Goal: Information Seeking & Learning: Learn about a topic

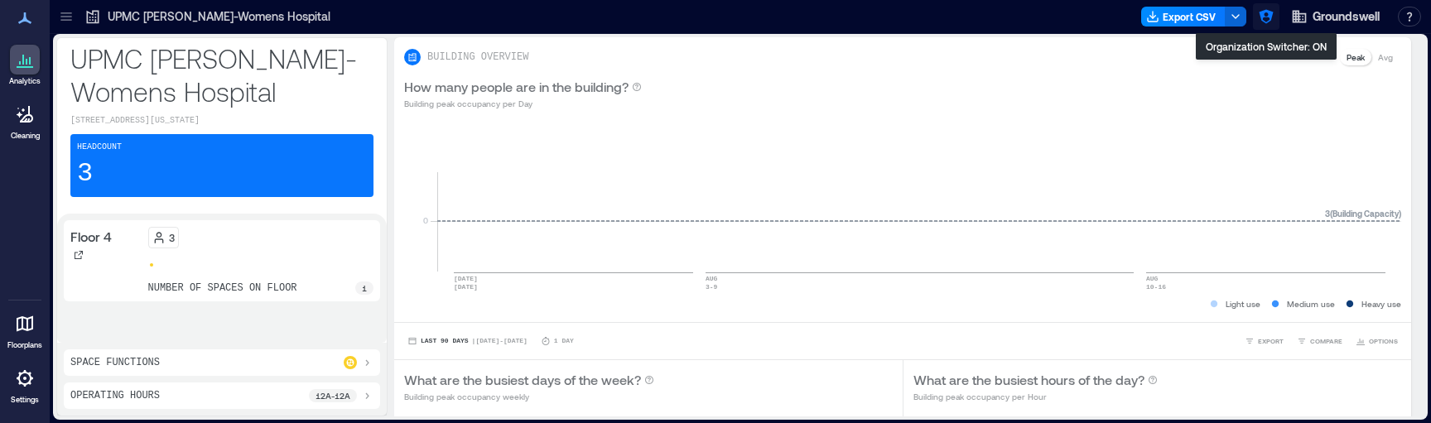
click at [1264, 17] on icon "button" at bounding box center [1266, 17] width 14 height 14
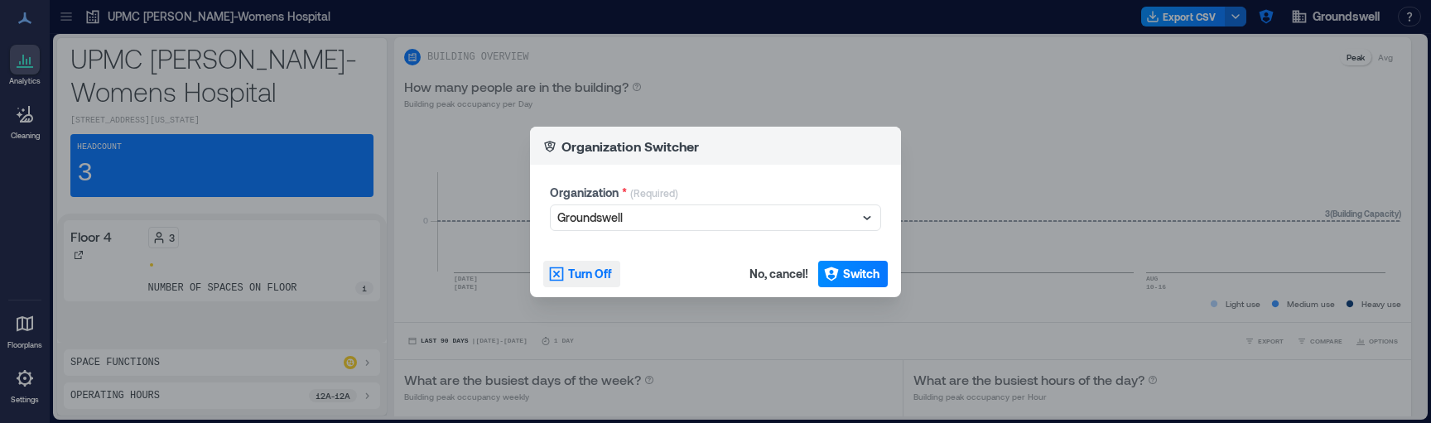
click at [588, 279] on span "Turn Off" at bounding box center [590, 274] width 44 height 17
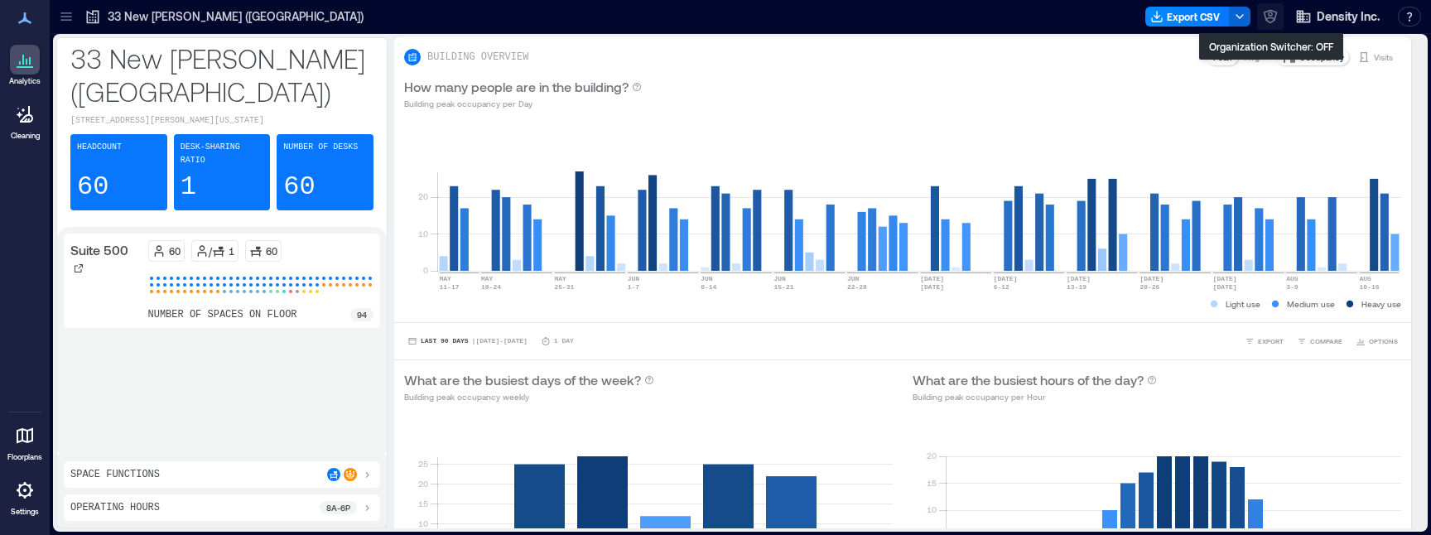
click at [1272, 27] on button "button" at bounding box center [1270, 16] width 27 height 27
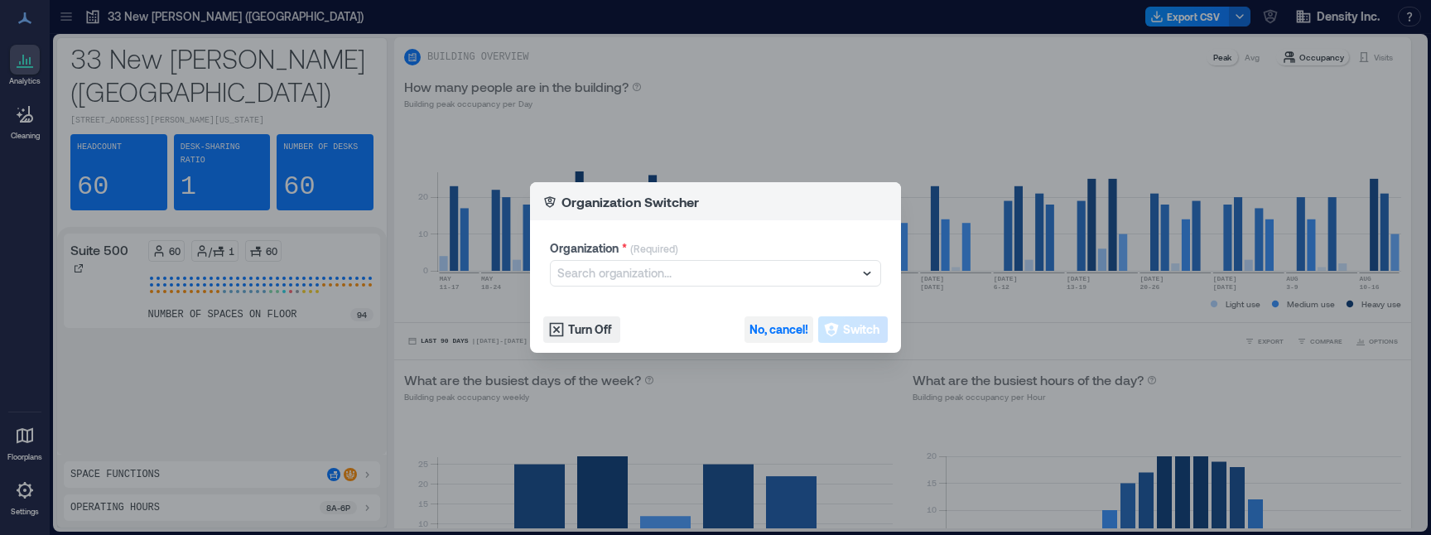
click at [792, 324] on span "No, cancel!" at bounding box center [779, 329] width 59 height 17
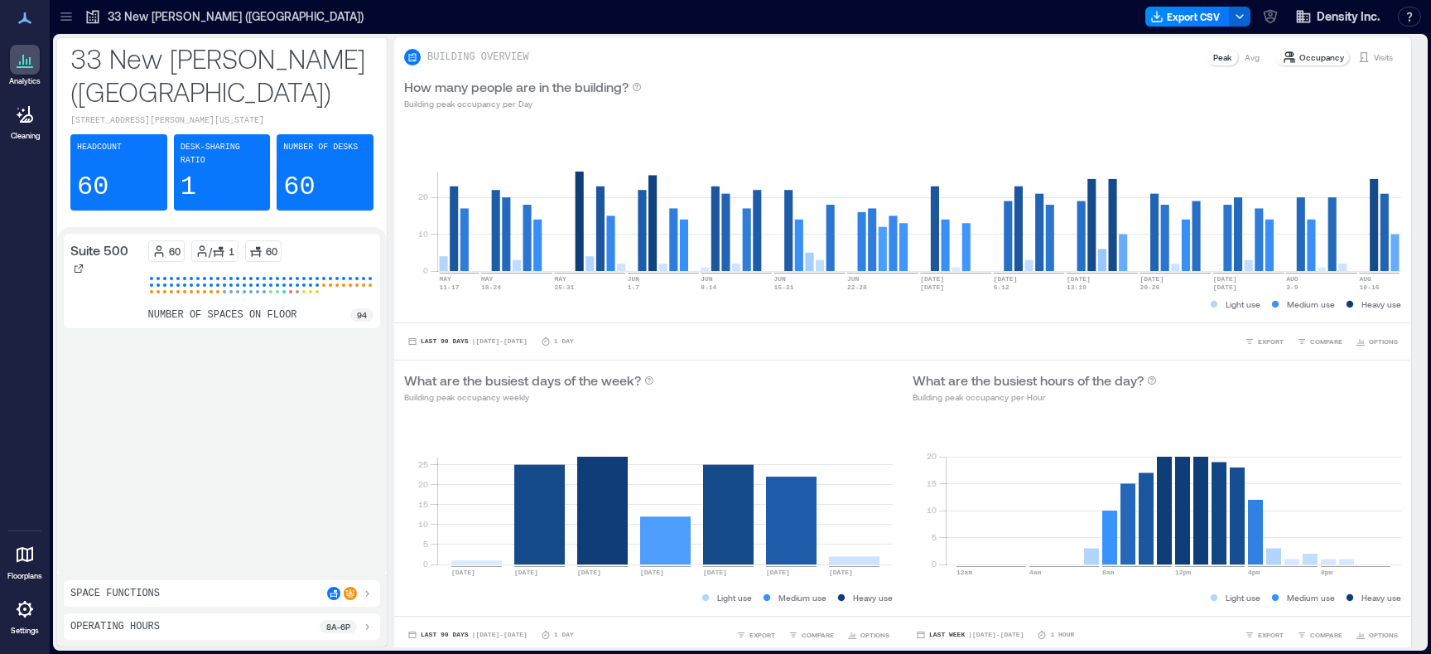
click at [65, 12] on icon at bounding box center [66, 16] width 17 height 17
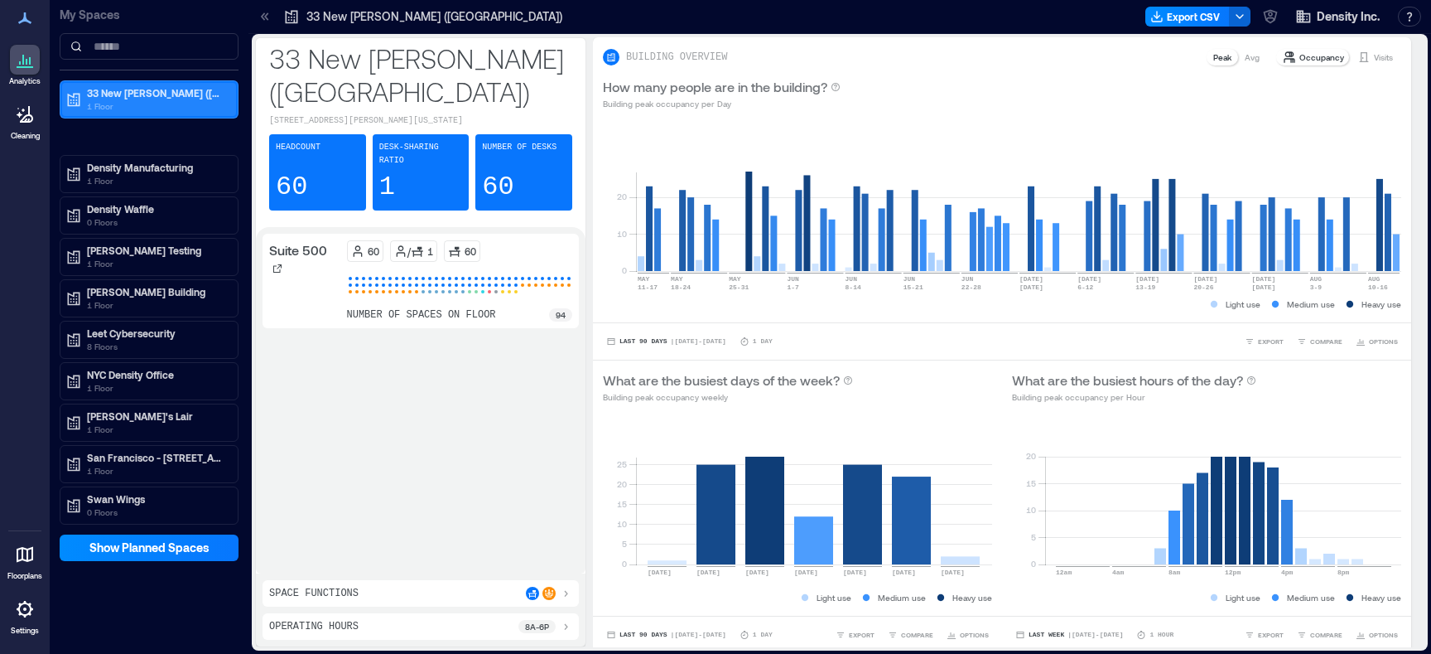
click at [150, 111] on p "1 Floor" at bounding box center [156, 105] width 139 height 13
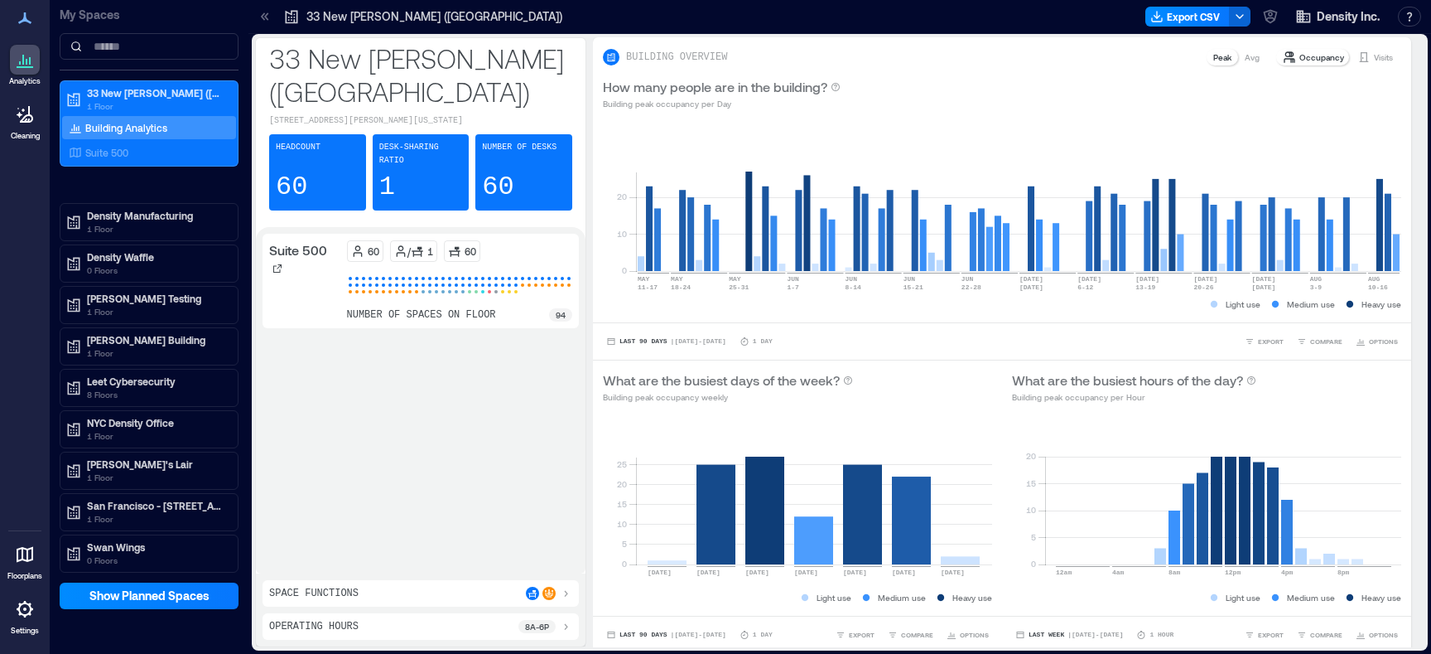
click at [142, 128] on p "Building Analytics" at bounding box center [126, 127] width 82 height 13
click at [137, 151] on div "Suite 500" at bounding box center [145, 152] width 161 height 17
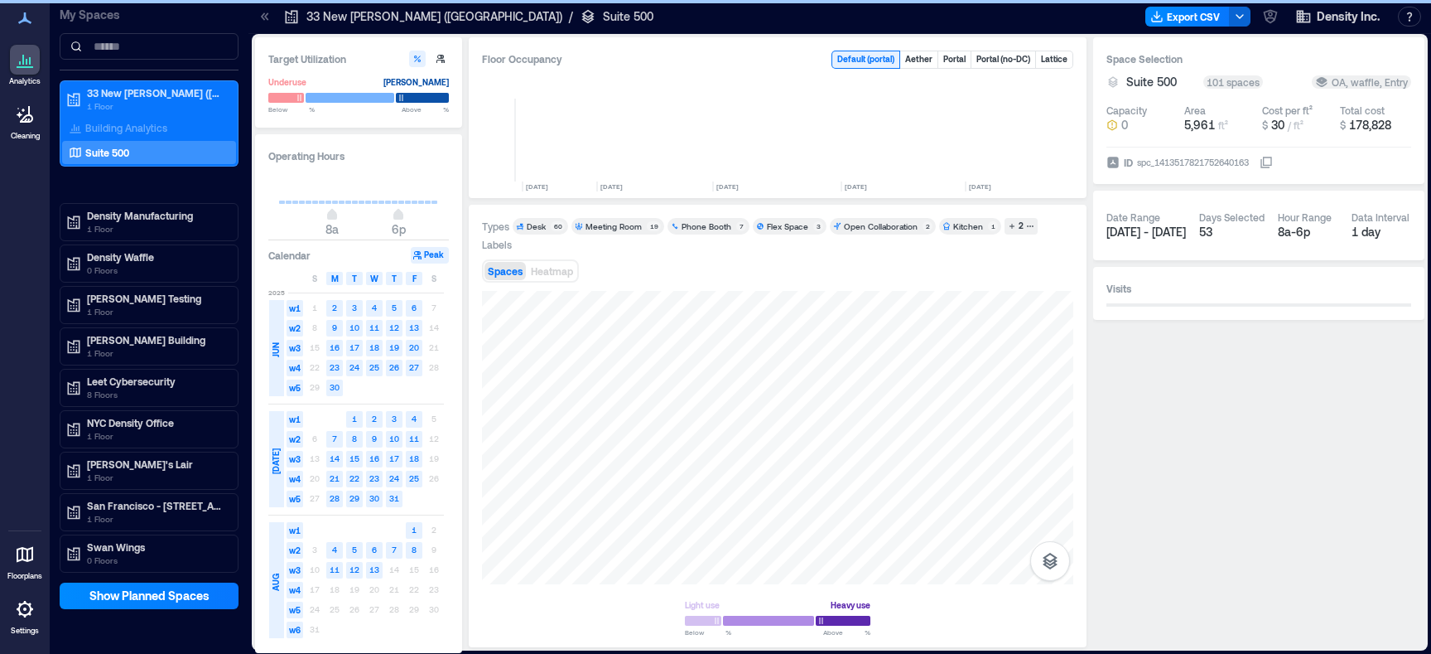
scroll to position [0, 330]
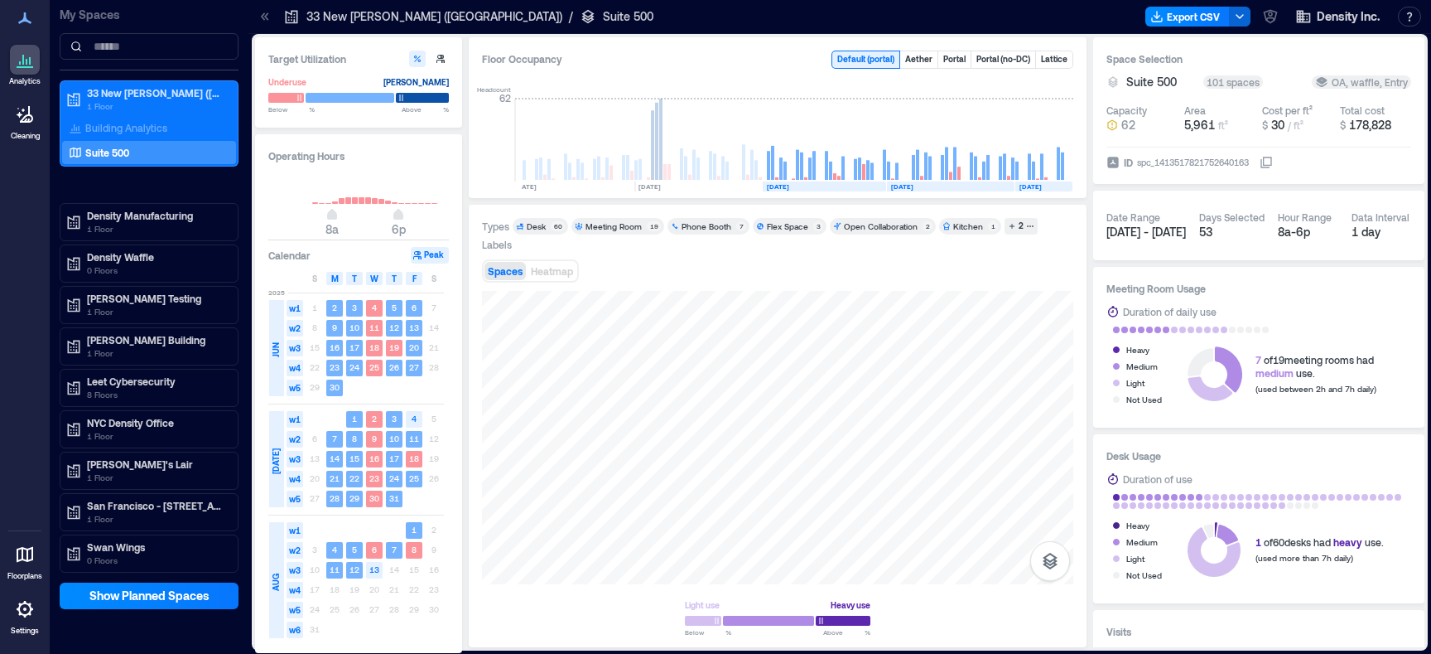
click at [269, 22] on icon at bounding box center [265, 16] width 17 height 17
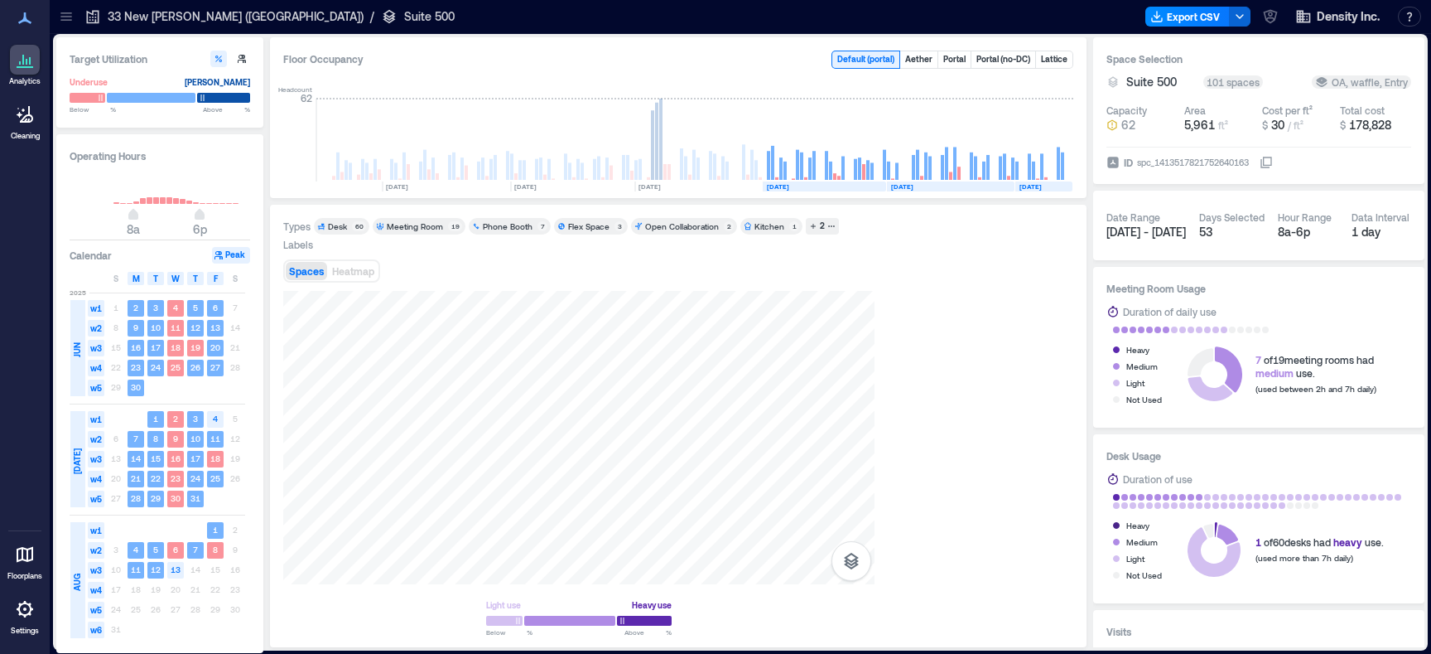
scroll to position [0, 132]
click at [147, 99] on div at bounding box center [151, 98] width 89 height 12
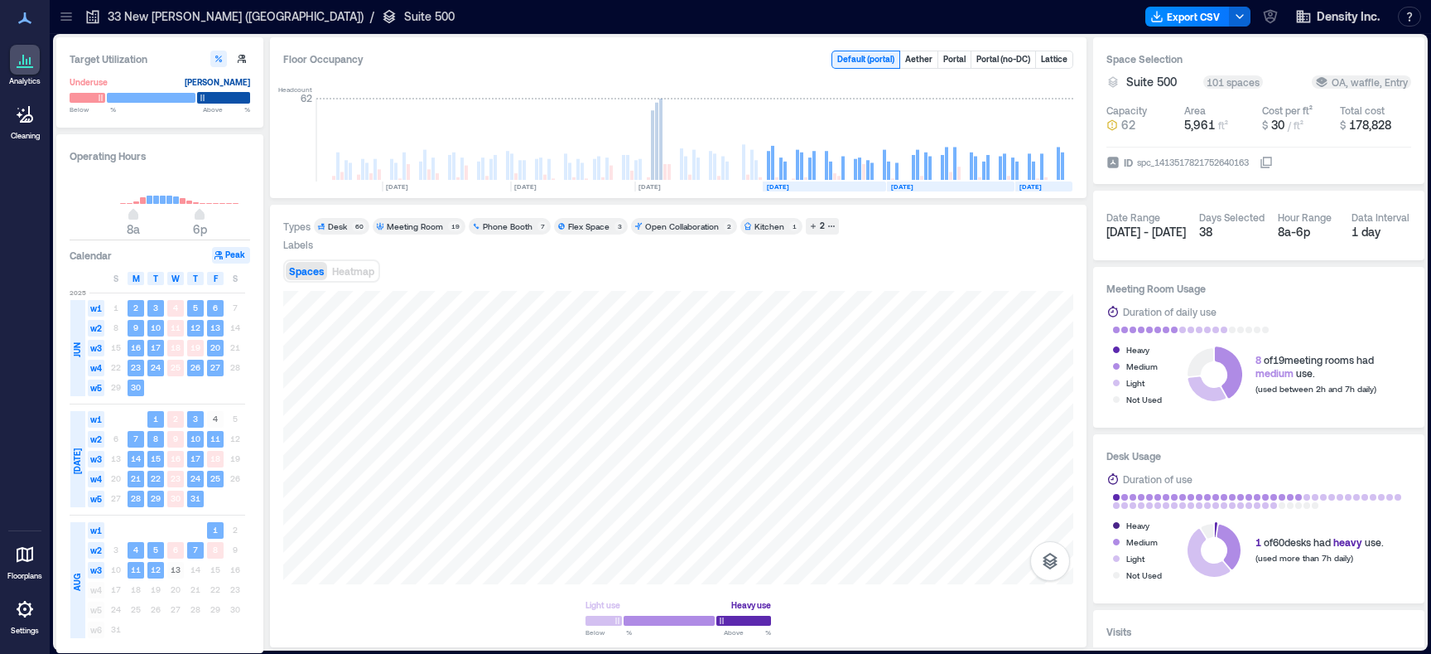
click at [228, 99] on div at bounding box center [223, 98] width 53 height 12
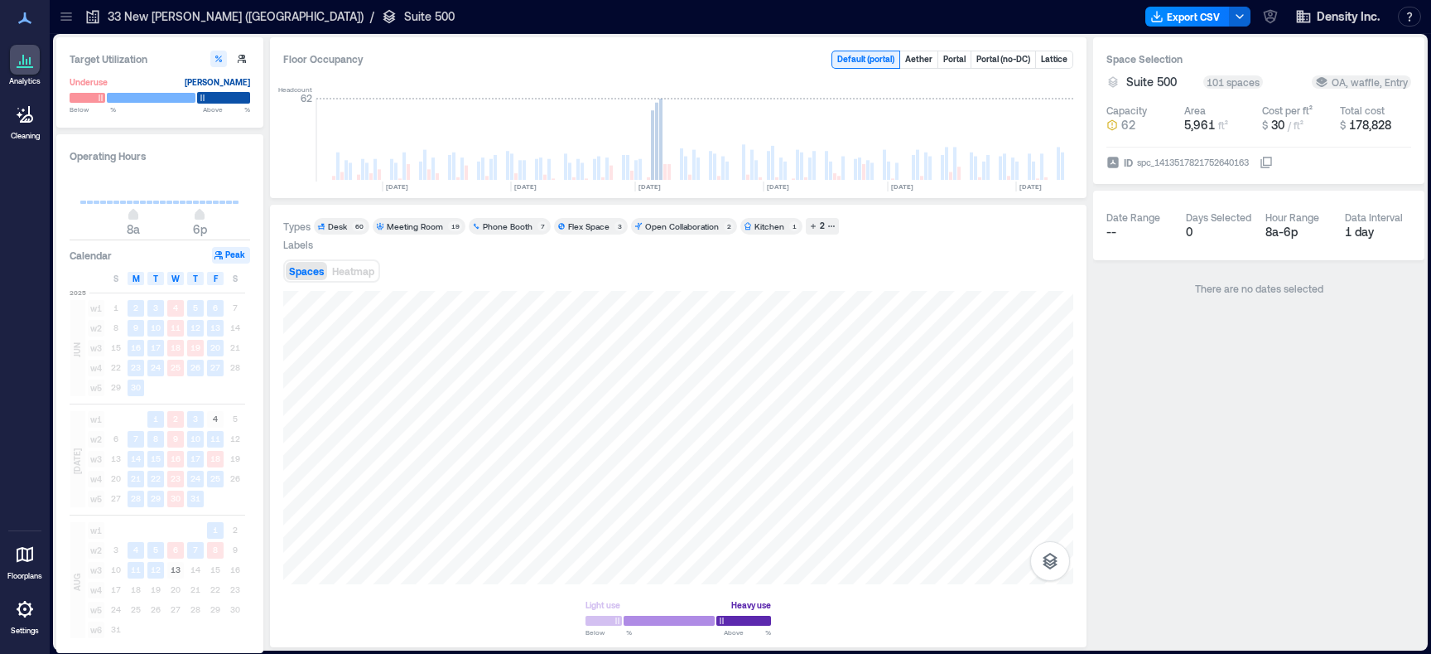
click at [228, 99] on div at bounding box center [223, 98] width 53 height 12
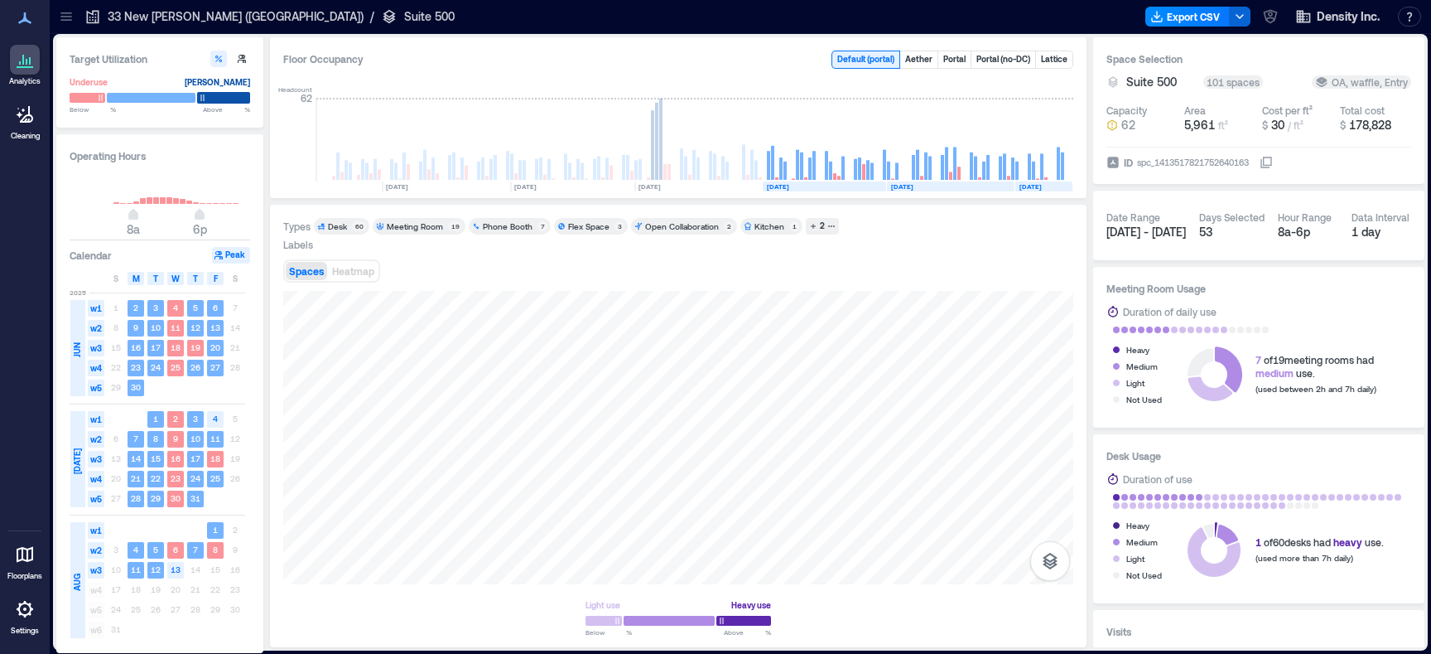
click at [228, 99] on div at bounding box center [223, 98] width 53 height 12
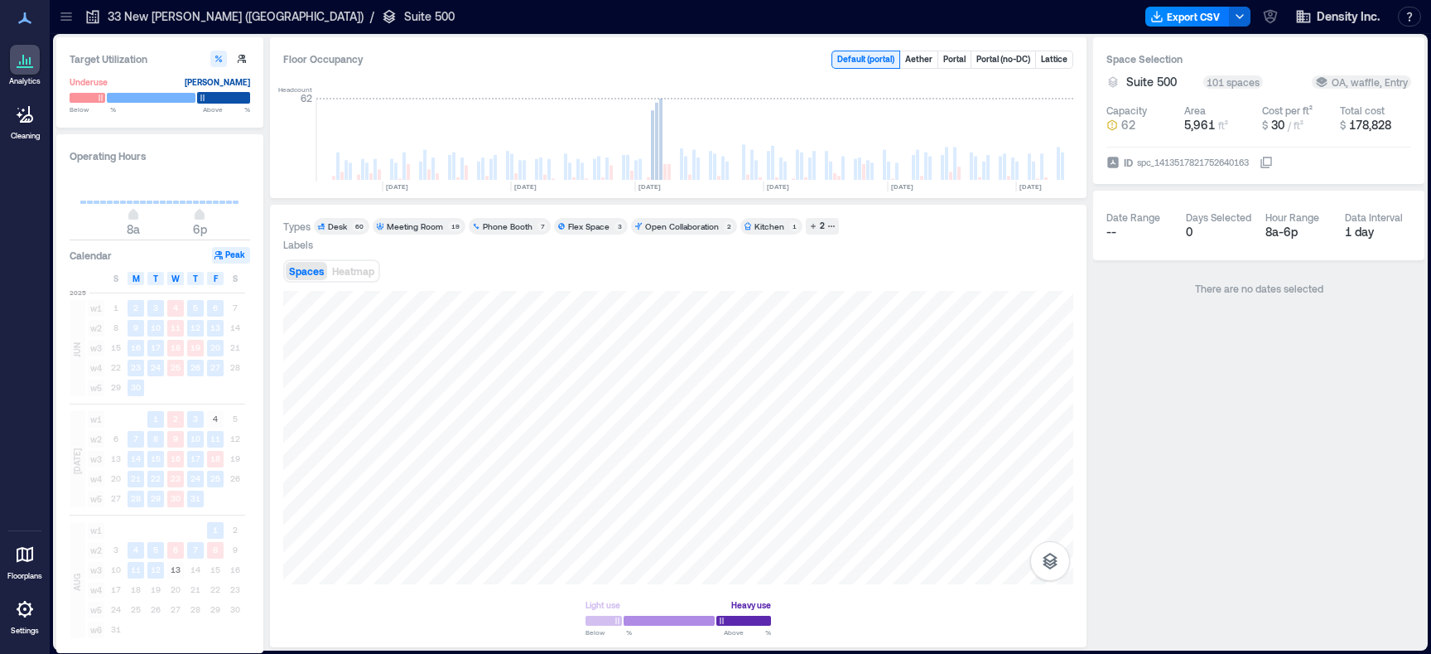
click at [228, 99] on div at bounding box center [223, 98] width 53 height 12
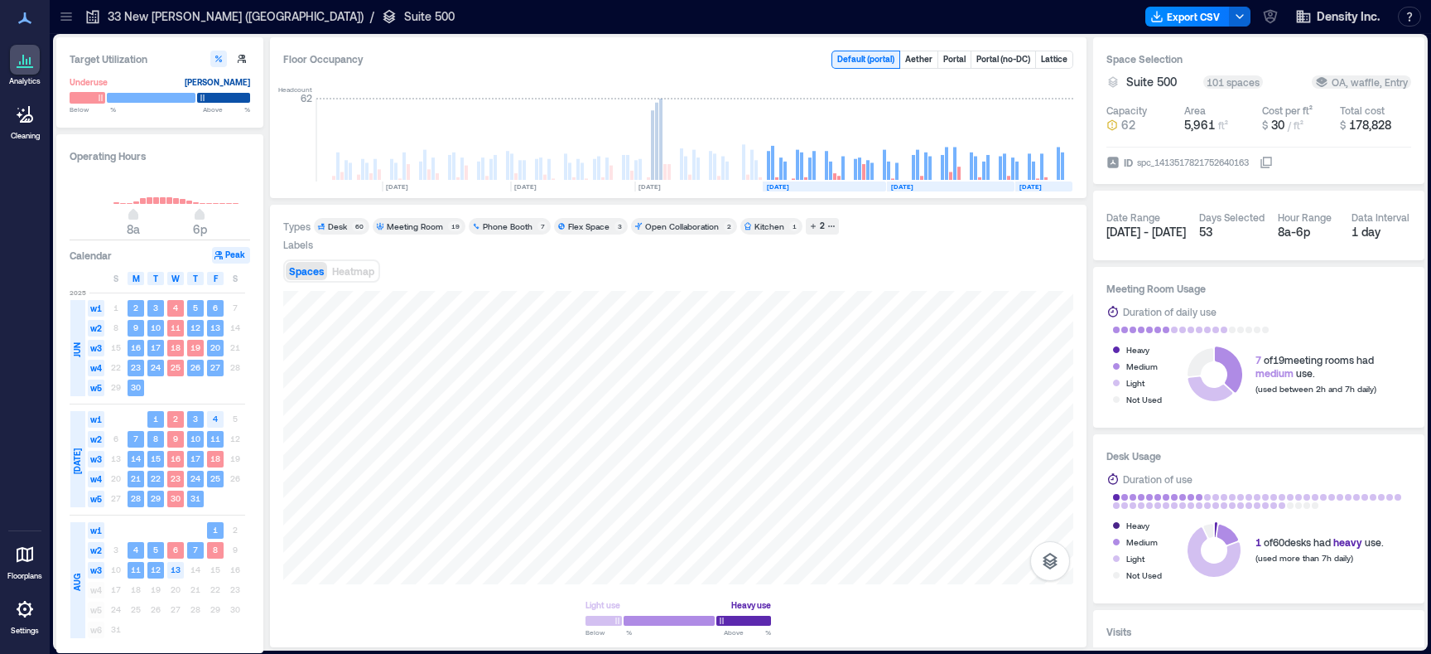
click at [88, 97] on div at bounding box center [88, 98] width 36 height 12
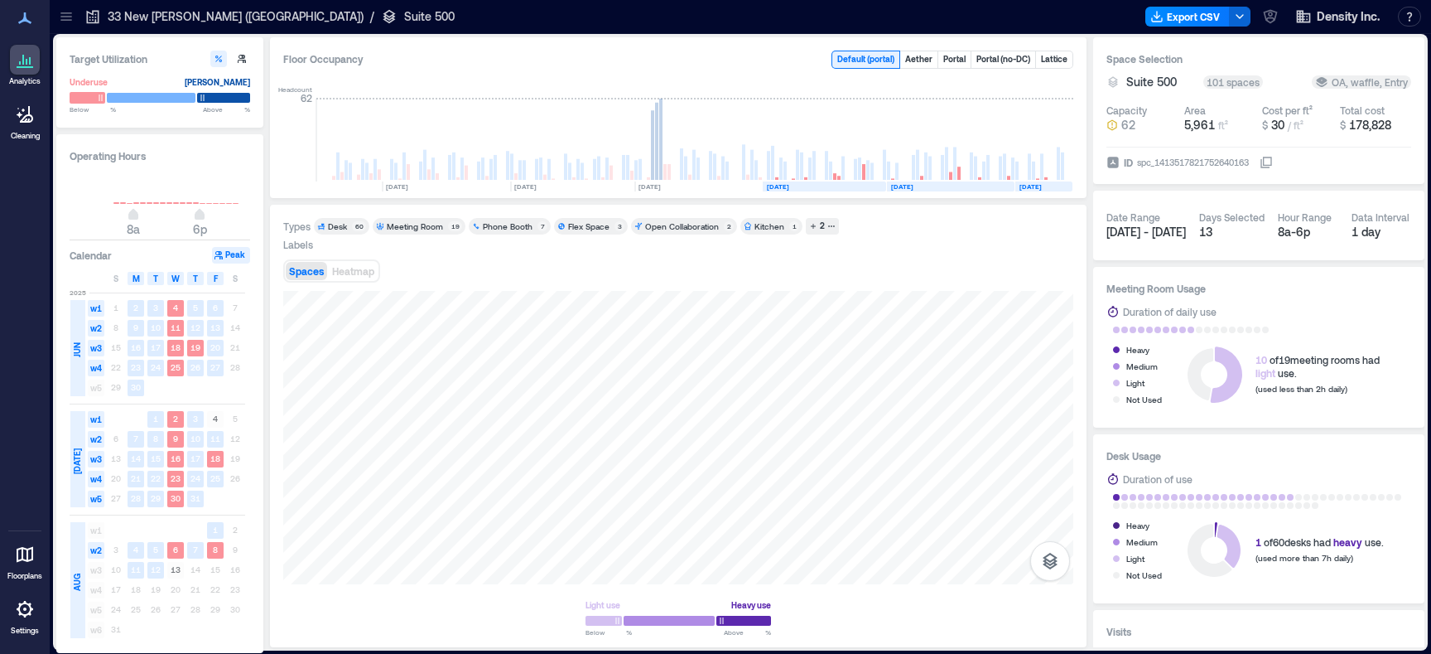
click at [89, 97] on div at bounding box center [88, 98] width 36 height 12
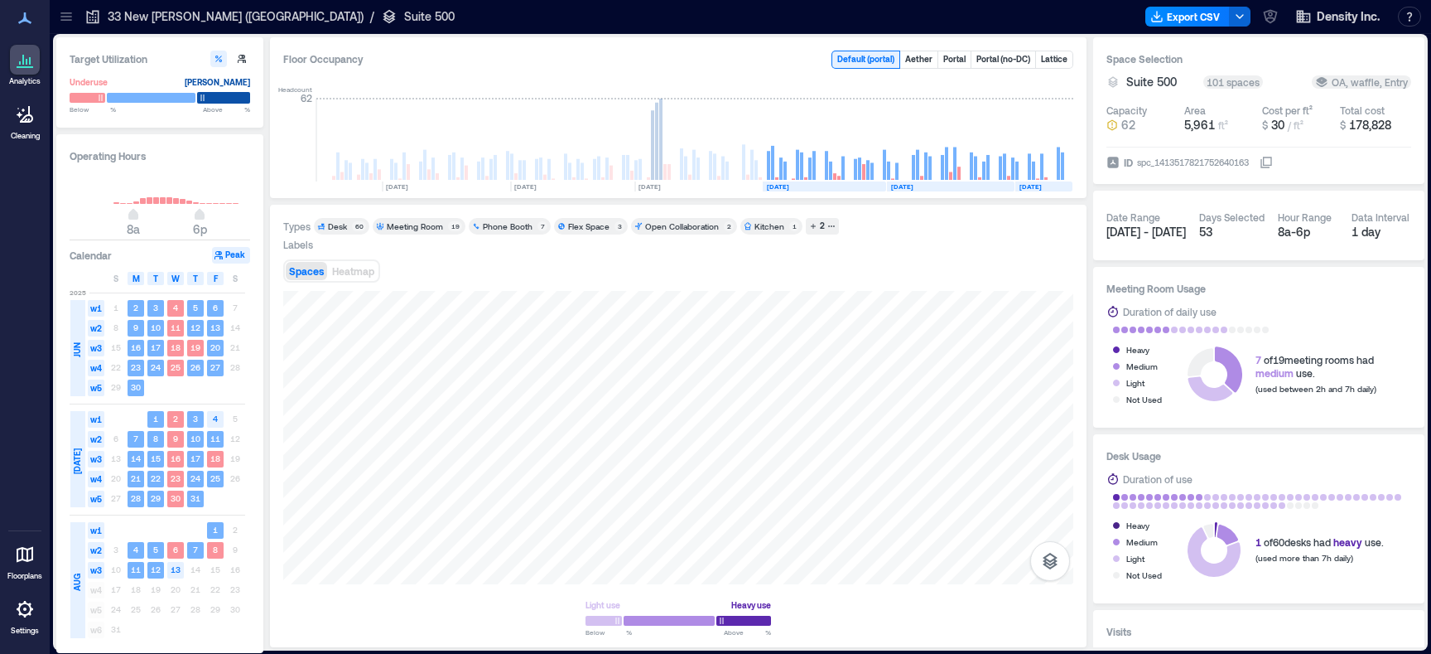
click at [234, 95] on div at bounding box center [223, 98] width 53 height 12
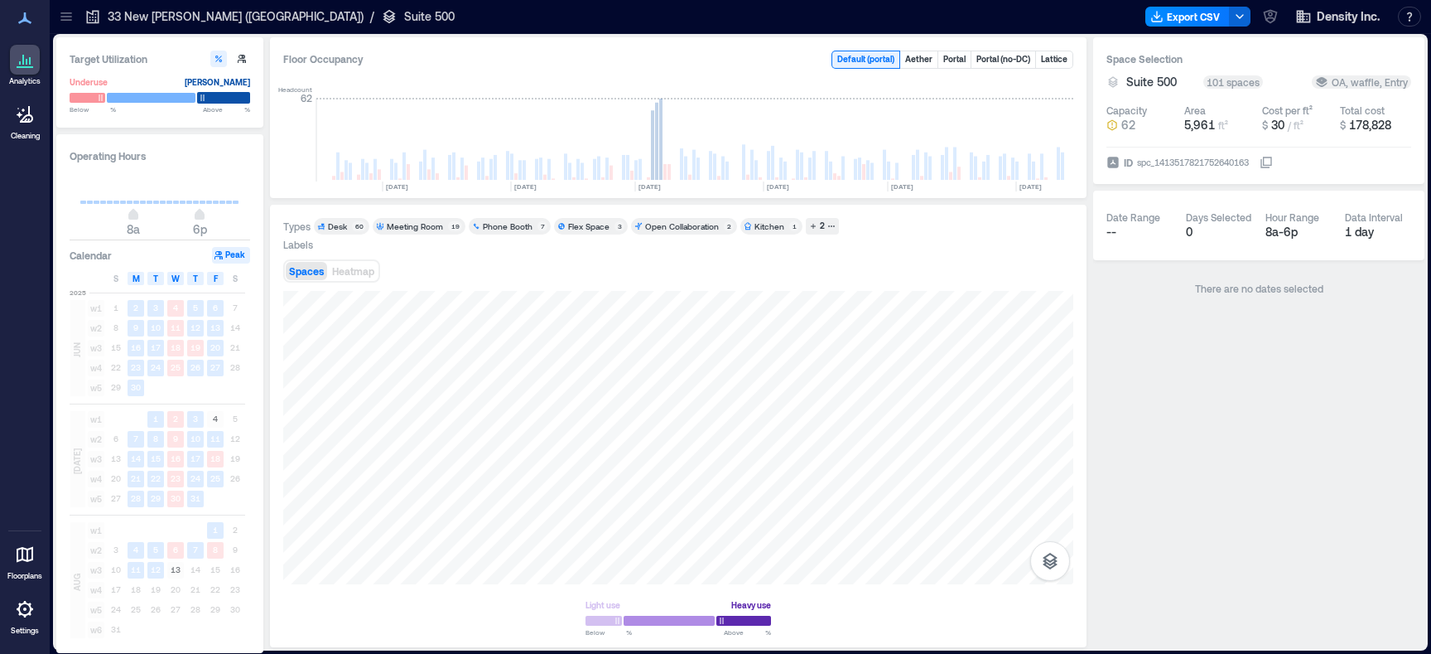
click at [234, 94] on div at bounding box center [223, 98] width 53 height 12
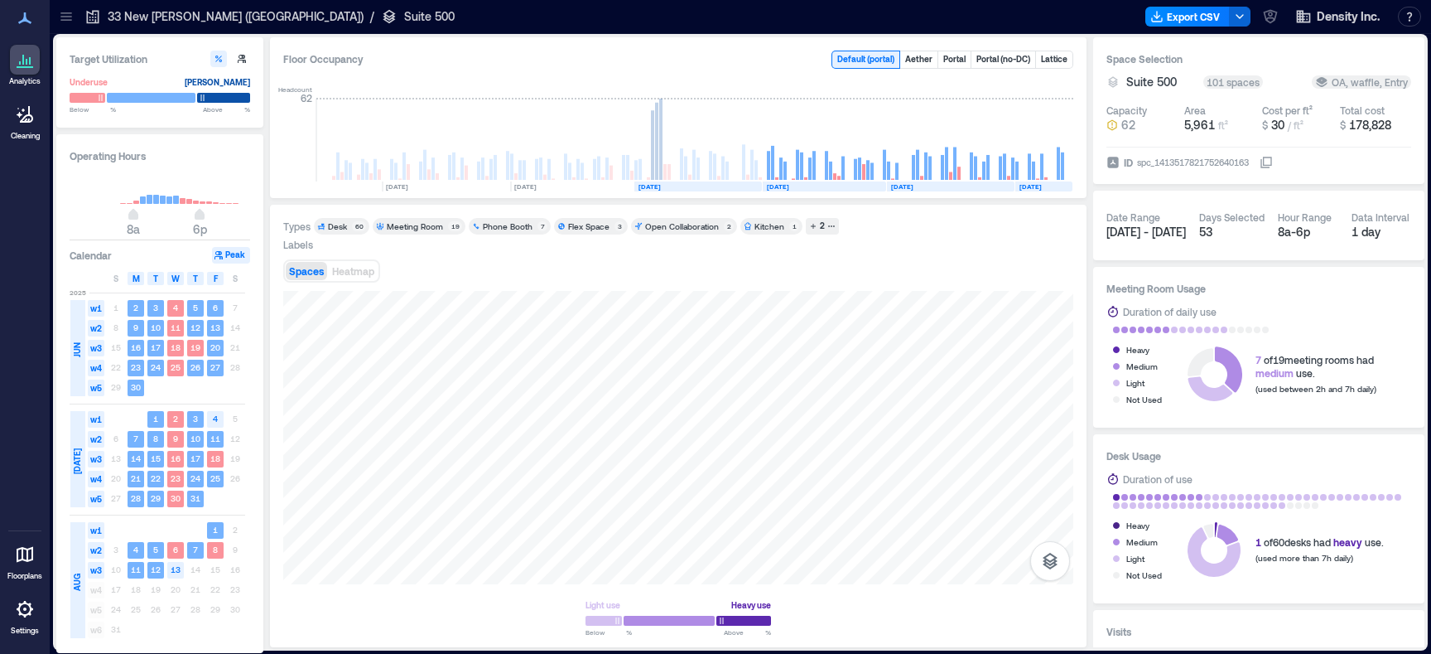
click at [661, 188] on text "[DATE]" at bounding box center [650, 186] width 22 height 8
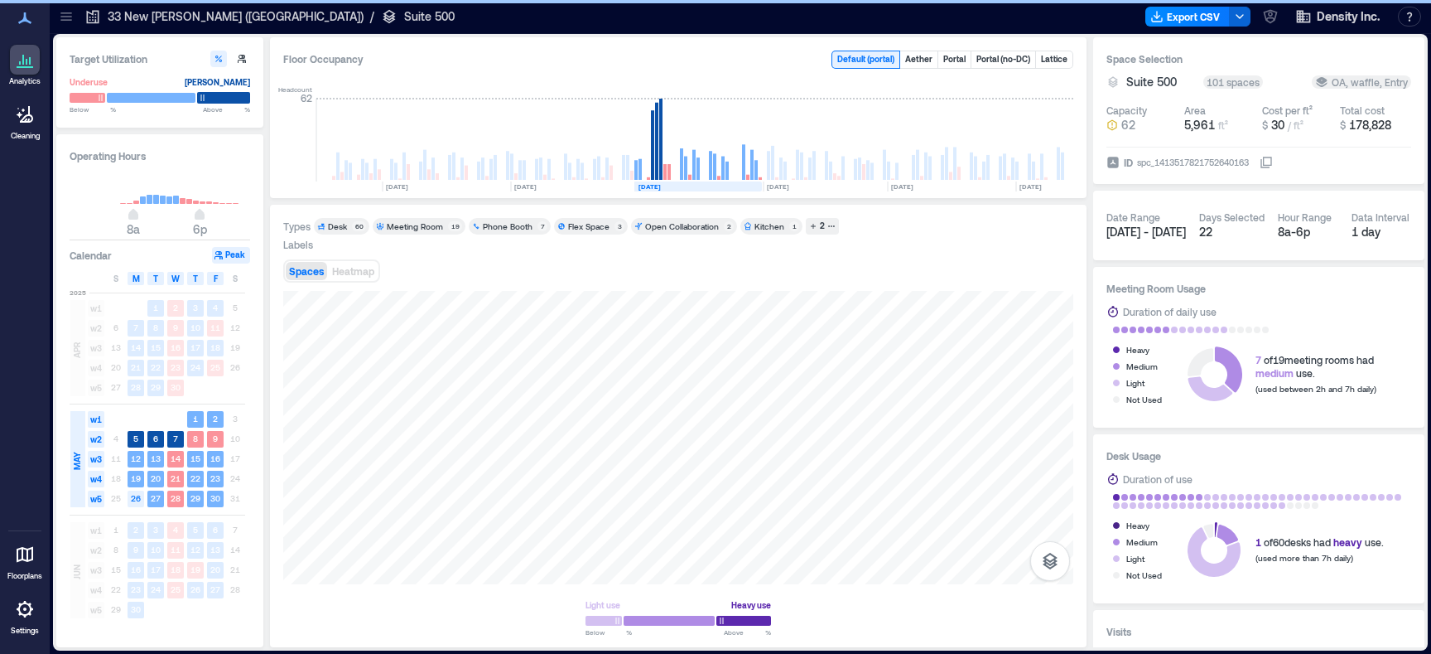
click at [222, 98] on div at bounding box center [223, 98] width 53 height 12
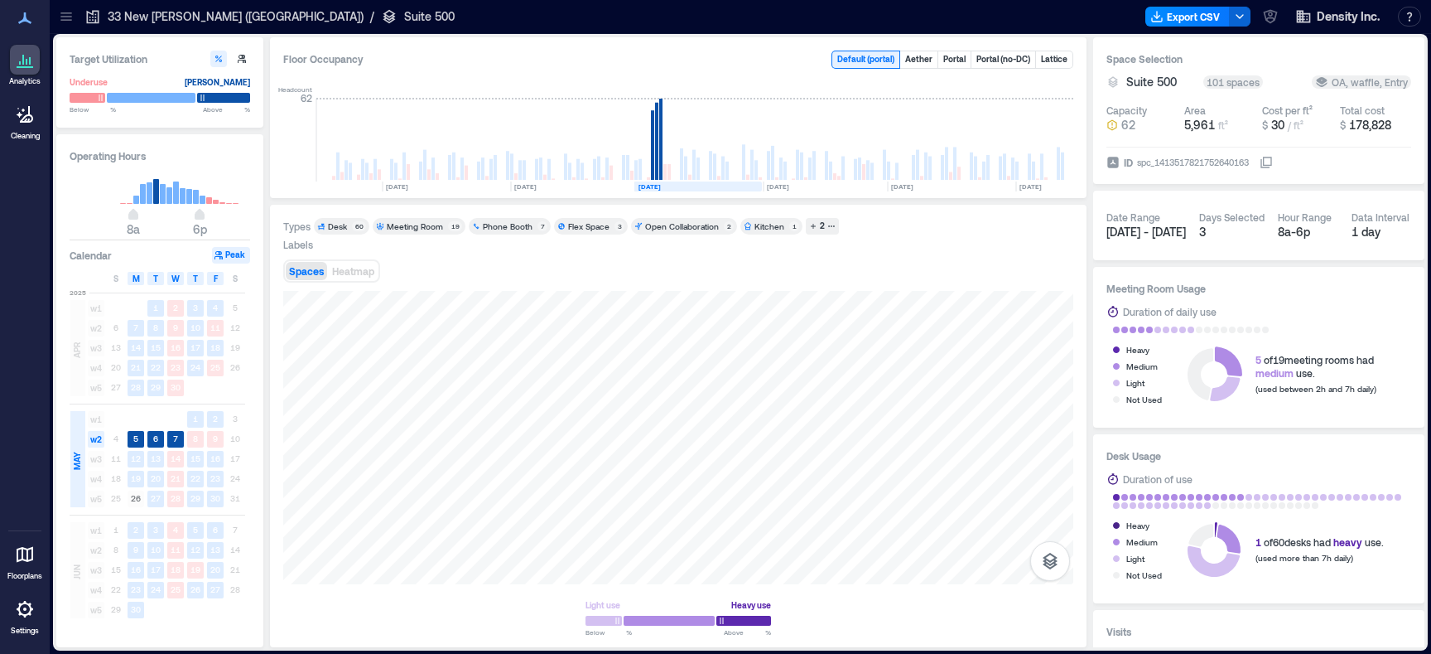
click at [24, 120] on icon at bounding box center [26, 114] width 13 height 17
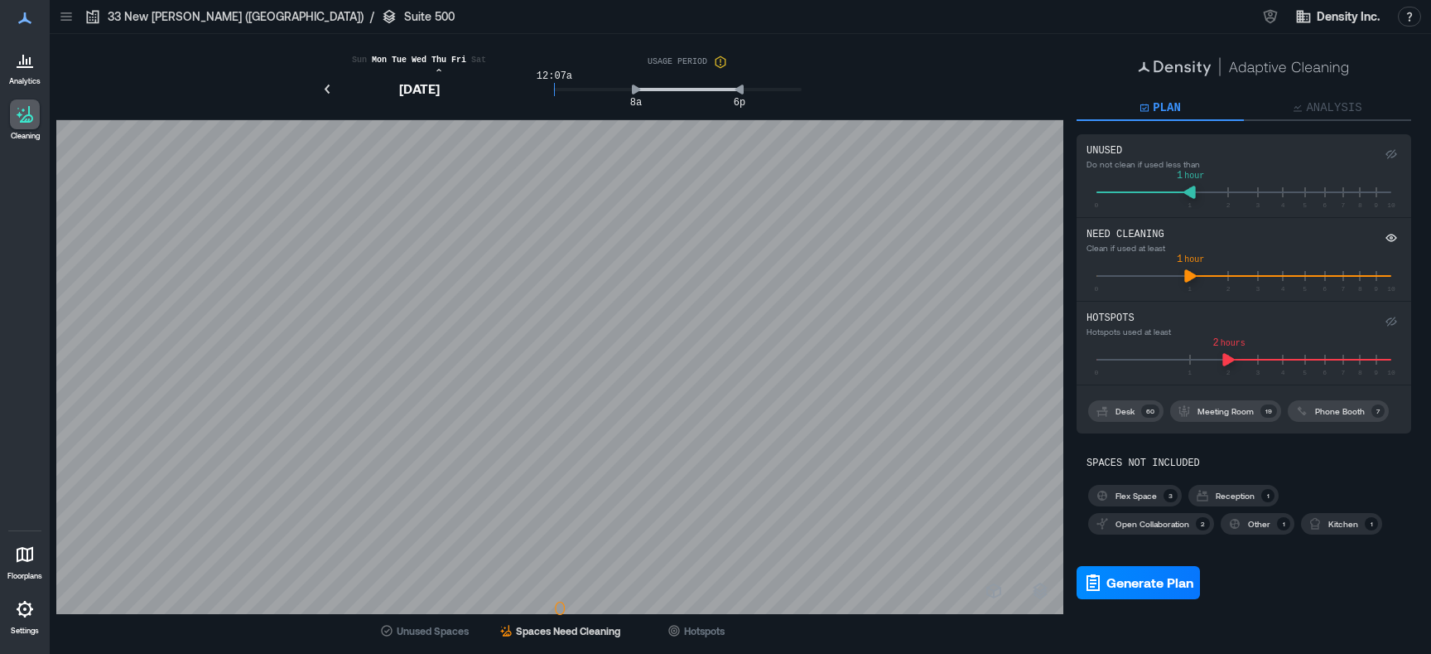
click at [27, 66] on icon at bounding box center [25, 67] width 17 height 2
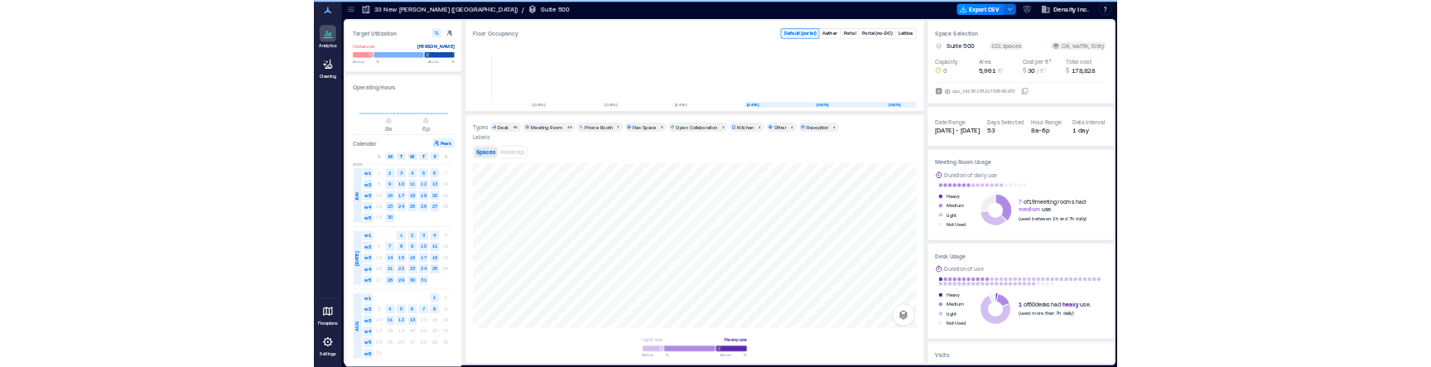
scroll to position [0, 132]
